Goal: Find specific page/section: Find specific page/section

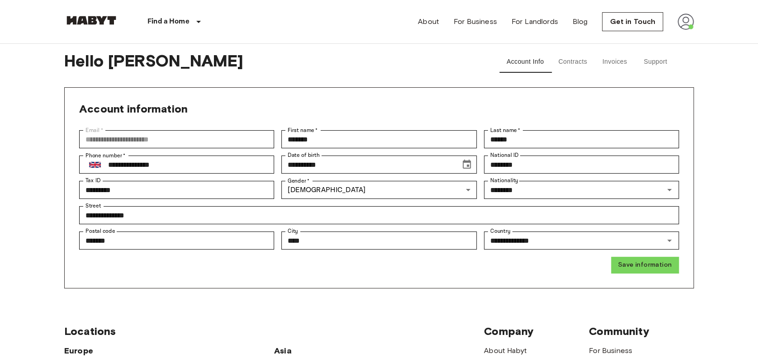
click at [688, 25] on img at bounding box center [686, 22] width 16 height 16
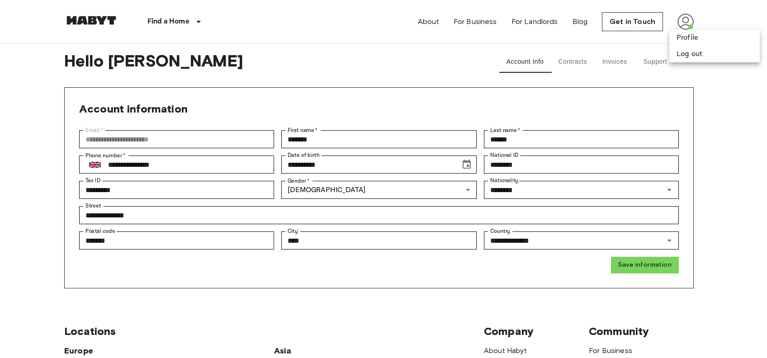
click at [195, 22] on div at bounding box center [383, 179] width 767 height 358
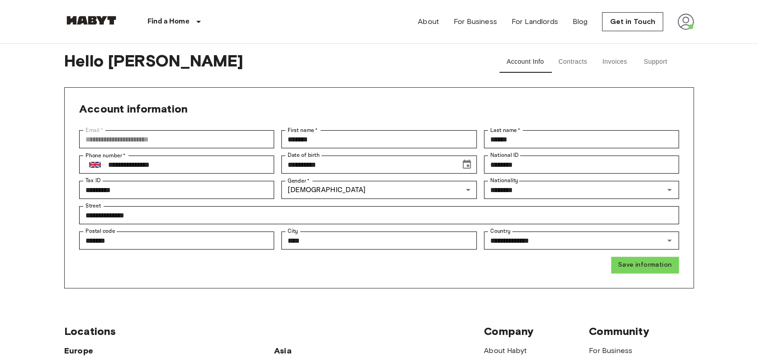
click at [261, 17] on div "Find a Home [GEOGRAPHIC_DATA] [GEOGRAPHIC_DATA] [GEOGRAPHIC_DATA] [GEOGRAPHIC_D…" at bounding box center [379, 21] width 630 height 43
click at [628, 29] on link "Get in Touch" at bounding box center [632, 21] width 61 height 19
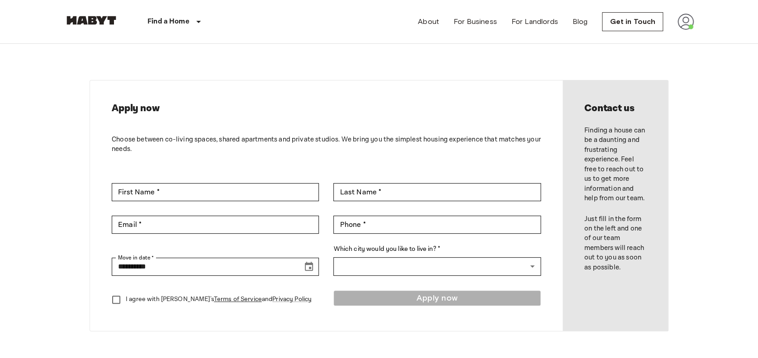
click at [687, 23] on img at bounding box center [686, 22] width 16 height 16
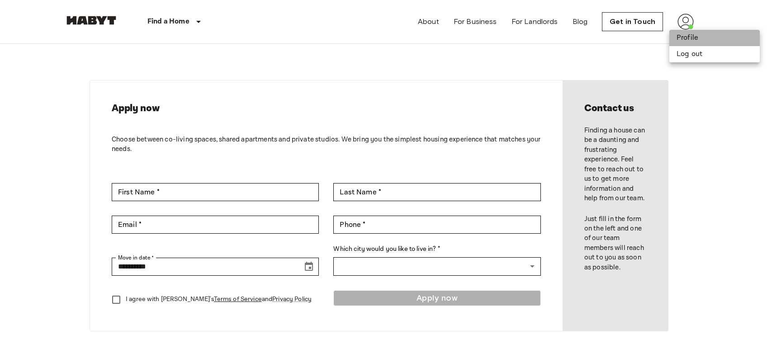
click at [689, 37] on li "Profile" at bounding box center [715, 38] width 90 height 16
